Goal: Use online tool/utility

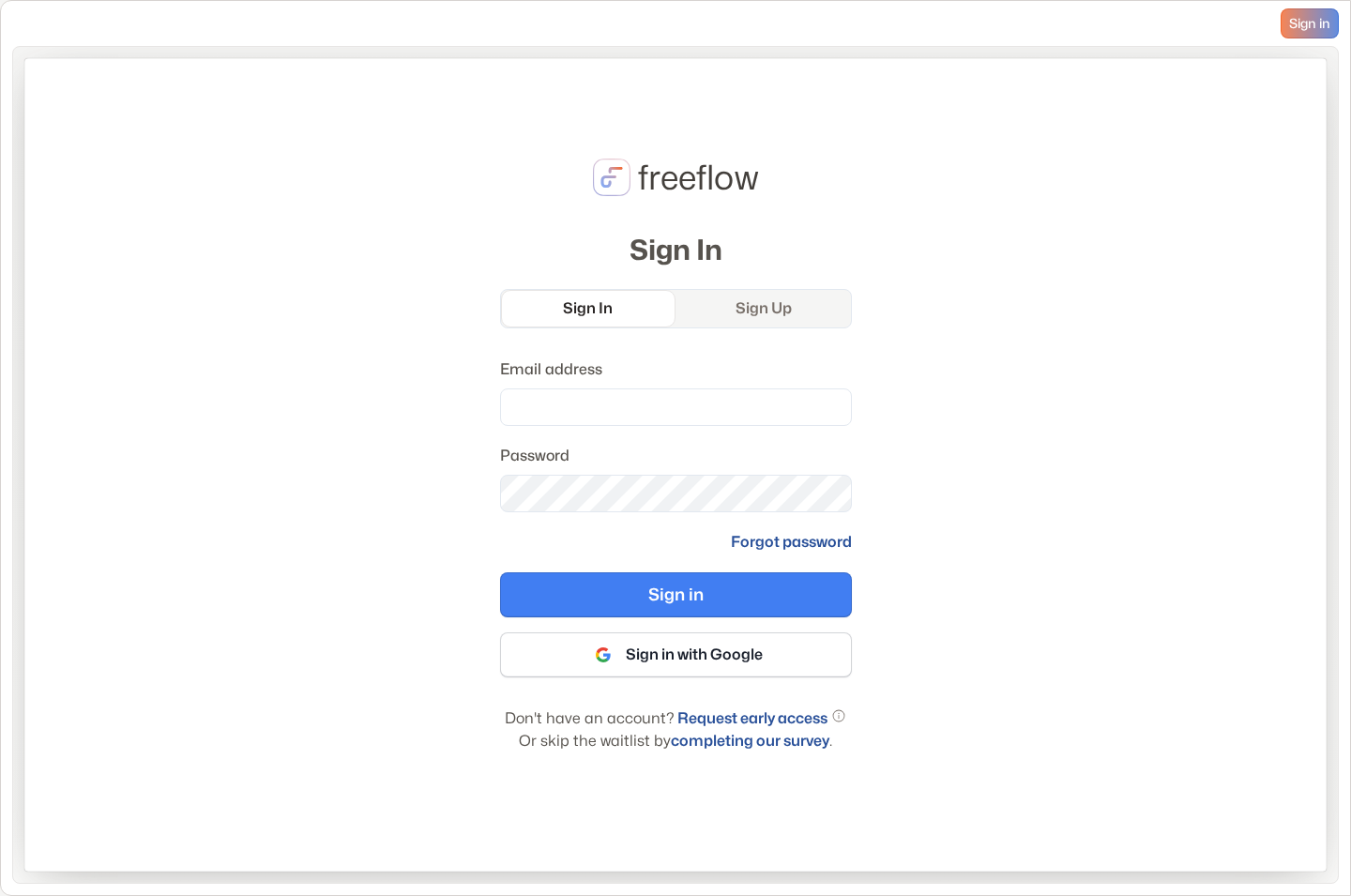
click at [536, 205] on div "freeflow Sign In Sign In Sign Up Email address Password Forgot password Sign in…" at bounding box center [676, 451] width 352 height 600
click at [649, 659] on button "Sign in with Google" at bounding box center [676, 655] width 352 height 45
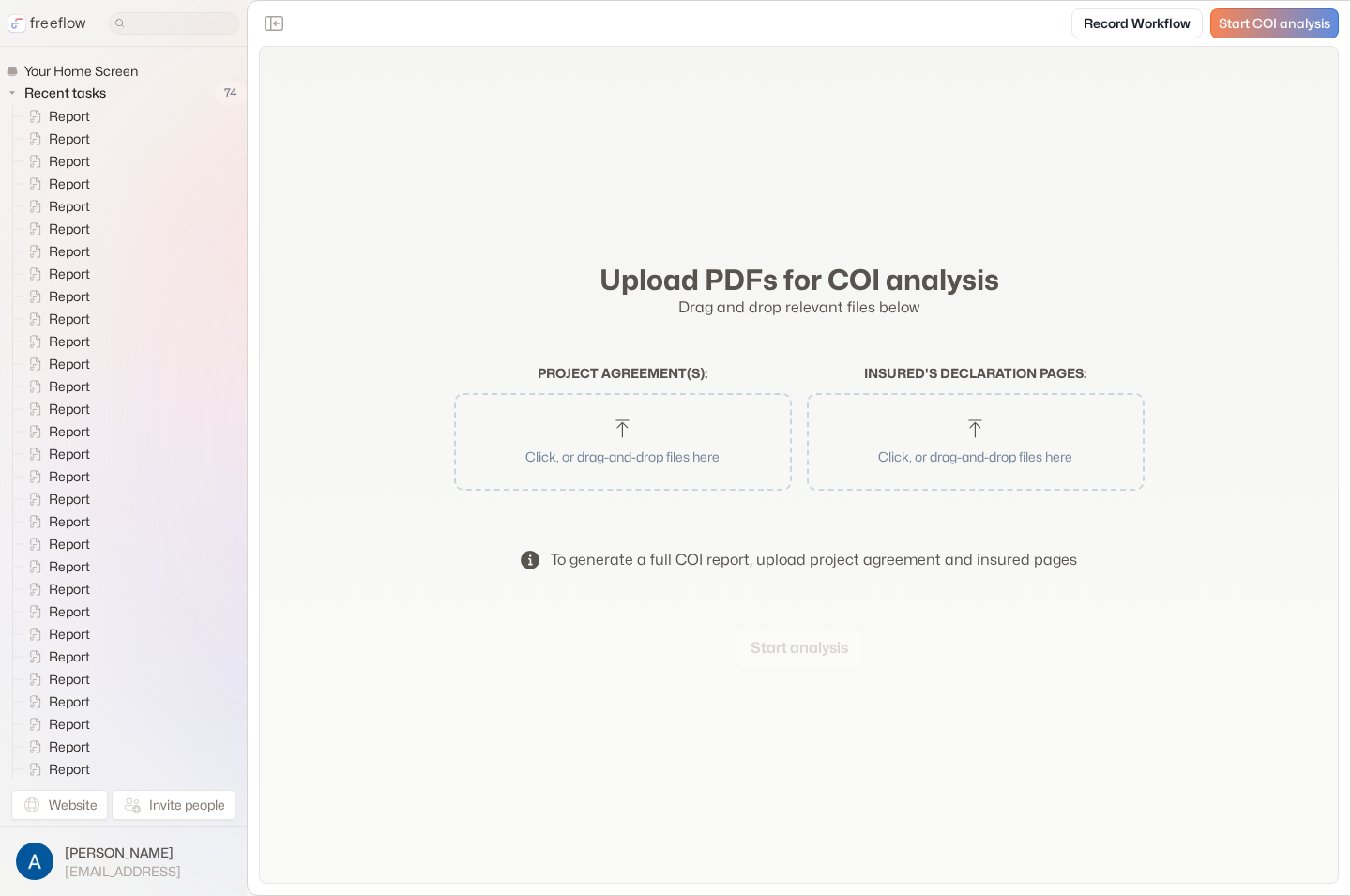
click at [357, 188] on div "Upload PDFs for COI analysis Drag and drop relevant files below Project agreeme…" at bounding box center [799, 465] width 1080 height 838
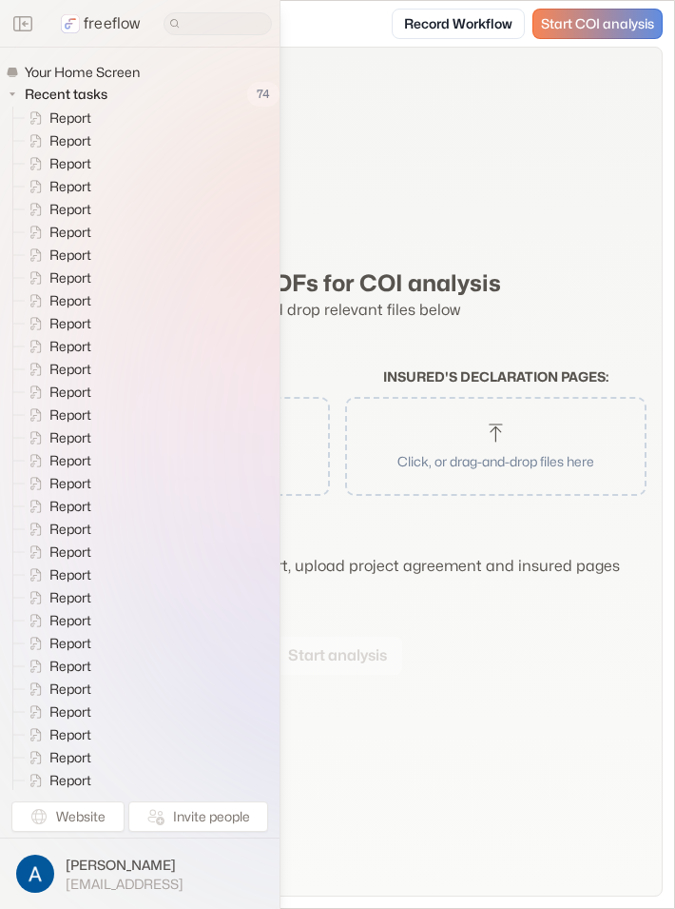
click at [514, 140] on div "Upload PDFs for COI analysis Drag and drop relevant files below Project agreeme…" at bounding box center [337, 472] width 651 height 850
click at [521, 133] on div "Upload PDFs for COI analysis Drag and drop relevant files below Project agreeme…" at bounding box center [337, 472] width 651 height 850
click at [502, 148] on div "Upload PDFs for COI analysis Drag and drop relevant files below Project agreeme…" at bounding box center [337, 472] width 651 height 850
click at [104, 884] on span "[EMAIL_ADDRESS]" at bounding box center [125, 883] width 118 height 17
click at [376, 876] on button "Sign out" at bounding box center [347, 873] width 118 height 30
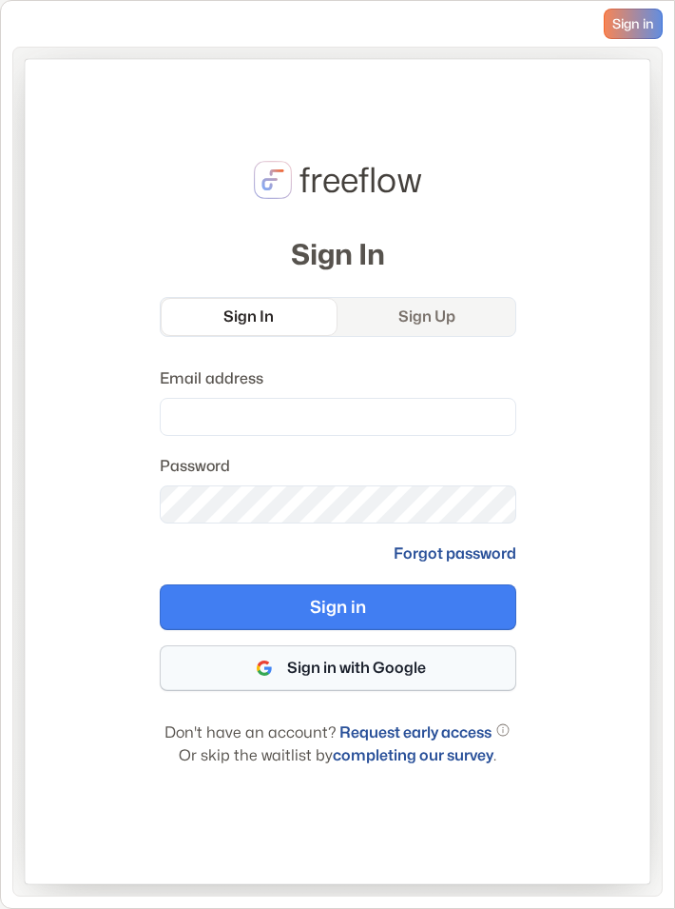
click at [325, 678] on button "Sign in with Google" at bounding box center [338, 668] width 357 height 46
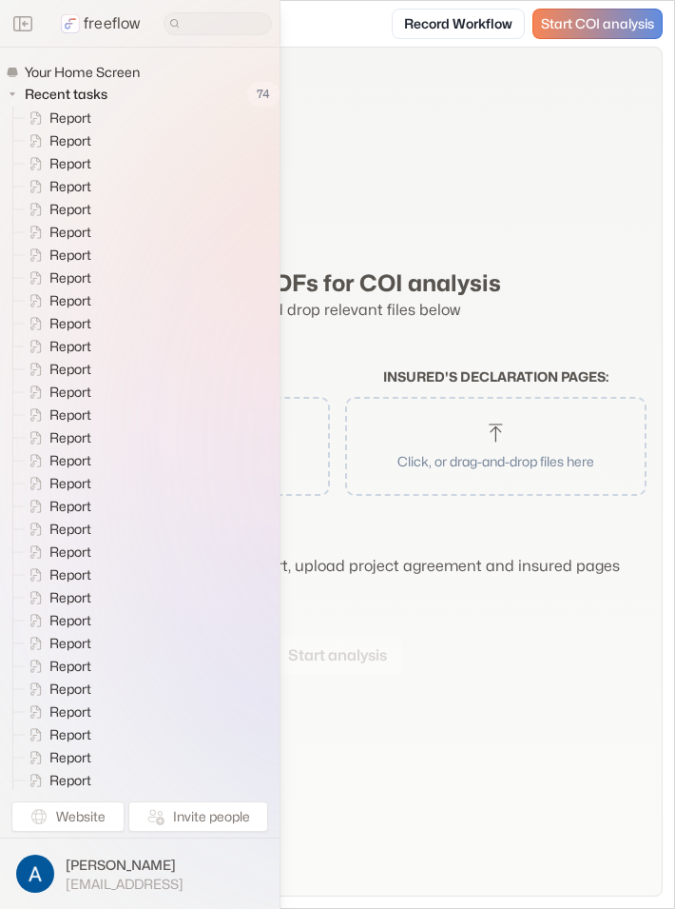
click at [440, 757] on div "Upload PDFs for COI analysis Drag and drop relevant files below Project agreeme…" at bounding box center [337, 472] width 651 height 850
